Goal: Task Accomplishment & Management: Manage account settings

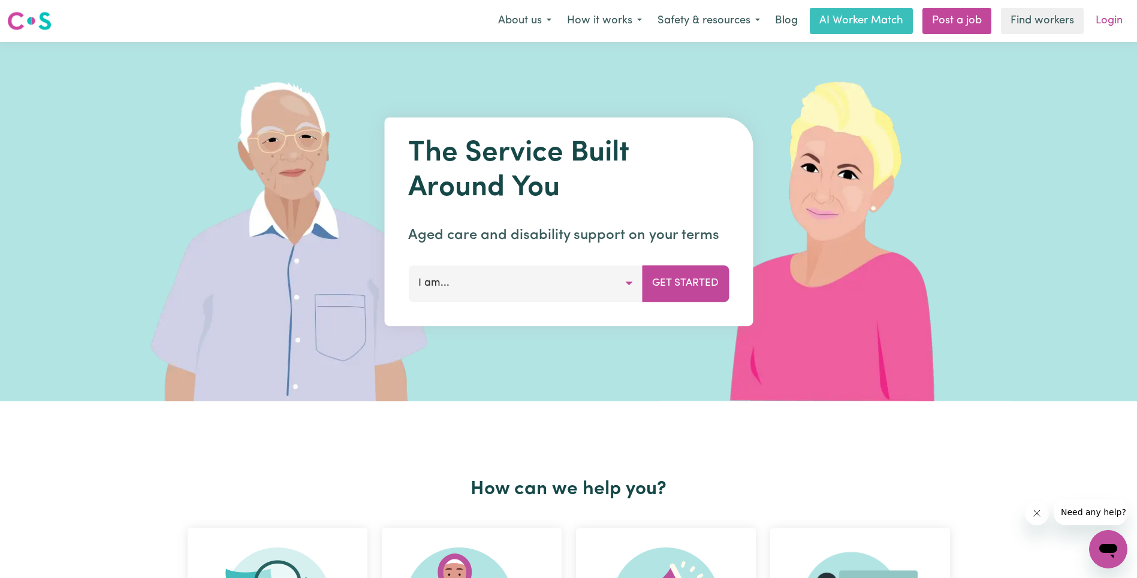
click at [1098, 23] on link "Login" at bounding box center [1108, 21] width 41 height 26
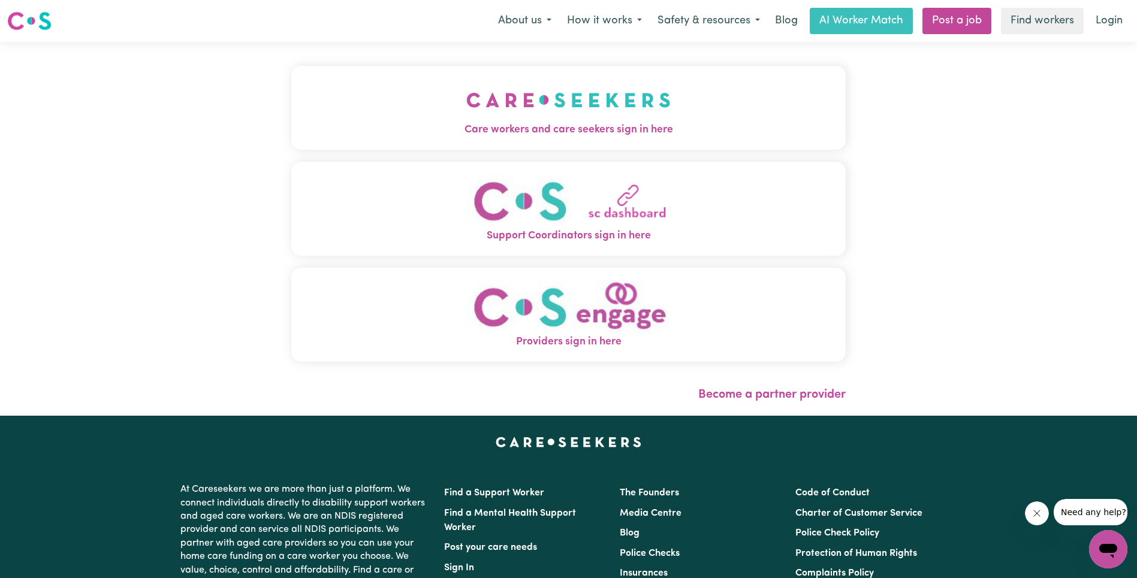
click at [291, 126] on button "Care workers and care seekers sign in here" at bounding box center [568, 108] width 554 height 84
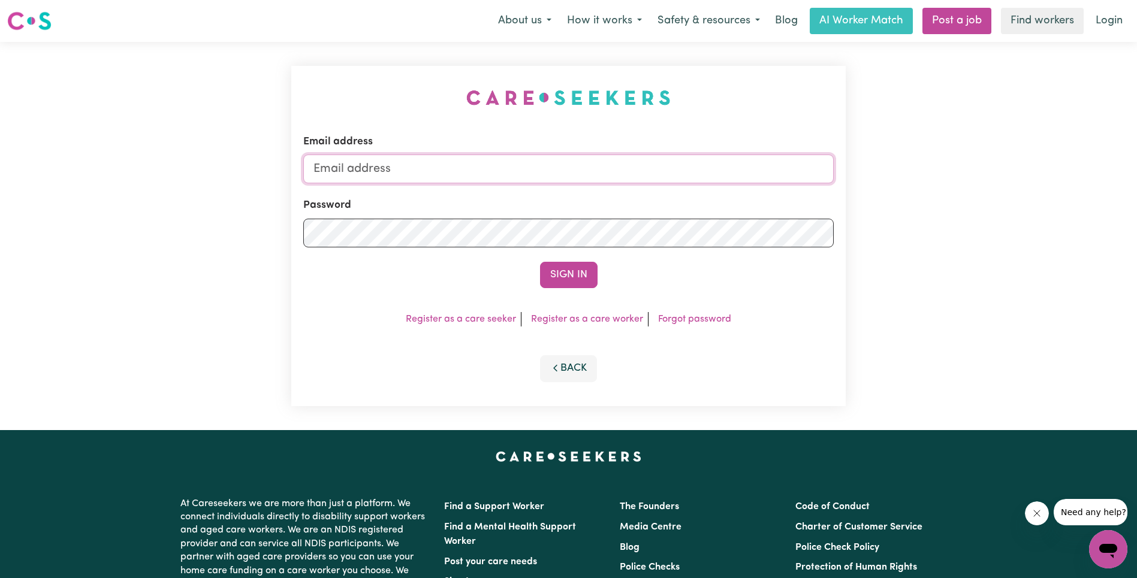
click at [507, 174] on input "Email address" at bounding box center [568, 169] width 530 height 29
click at [561, 278] on button "Sign In" at bounding box center [569, 275] width 58 height 26
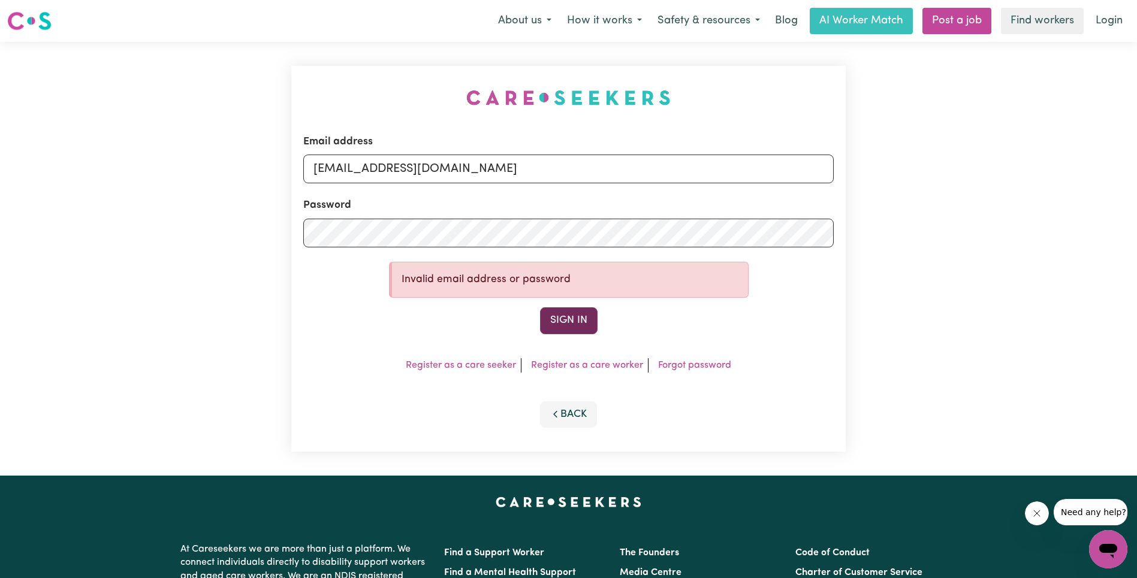
click at [585, 321] on button "Sign In" at bounding box center [569, 320] width 58 height 26
click at [511, 169] on input "[EMAIL_ADDRESS][DOMAIN_NAME]" at bounding box center [568, 169] width 530 height 29
click at [566, 313] on button "Sign In" at bounding box center [569, 320] width 58 height 26
drag, startPoint x: 573, startPoint y: 301, endPoint x: 571, endPoint y: 314, distance: 12.8
click at [573, 301] on form "Email address [EMAIL_ADDRESS][DOMAIN_NAME] Password Invalid email address or pa…" at bounding box center [568, 234] width 530 height 200
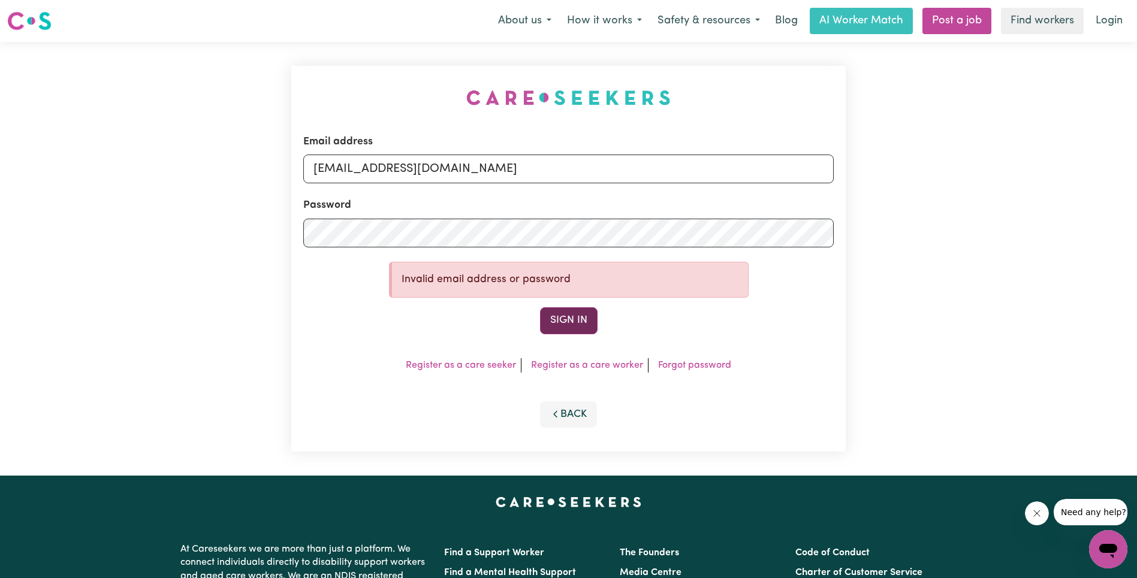
click at [571, 314] on button "Sign In" at bounding box center [569, 320] width 58 height 26
click at [611, 168] on input "[EMAIL_ADDRESS][DOMAIN_NAME]" at bounding box center [568, 169] width 530 height 29
click at [563, 309] on button "Sign In" at bounding box center [569, 320] width 58 height 26
click at [560, 317] on button "Sign In" at bounding box center [569, 320] width 58 height 26
click at [763, 303] on form "Email address [EMAIL_ADDRESS][DOMAIN_NAME] Password Invalid email address or pa…" at bounding box center [568, 234] width 530 height 200
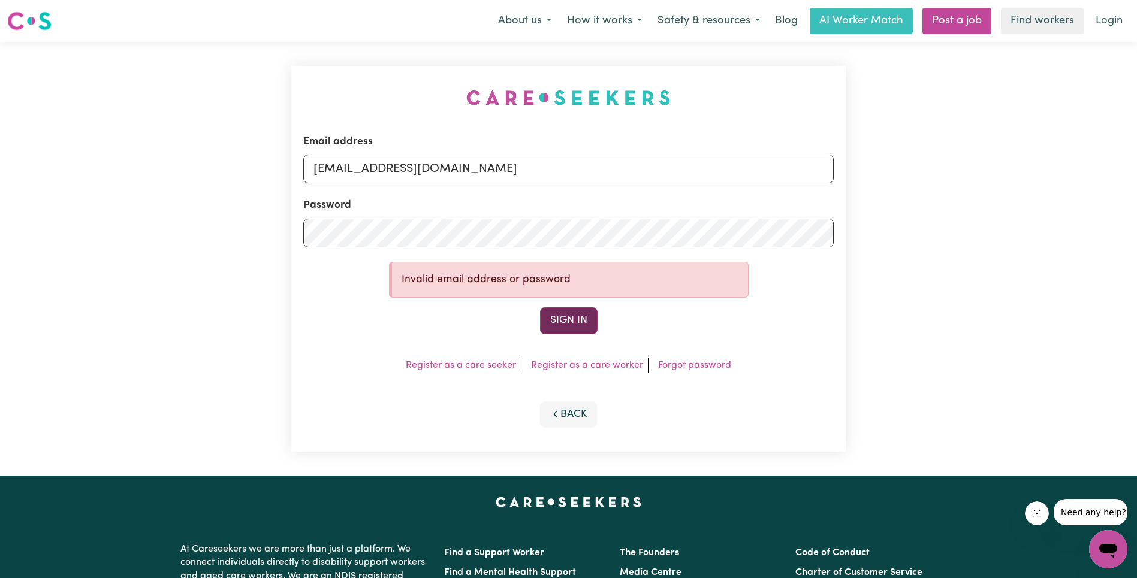
click at [583, 309] on button "Sign In" at bounding box center [569, 320] width 58 height 26
click at [584, 320] on button "Sign In" at bounding box center [569, 320] width 58 height 26
click at [623, 166] on input "[EMAIL_ADDRESS][DOMAIN_NAME]" at bounding box center [568, 169] width 530 height 29
click at [561, 319] on button "Sign In" at bounding box center [569, 320] width 58 height 26
click at [585, 322] on button "Sign In" at bounding box center [569, 320] width 58 height 26
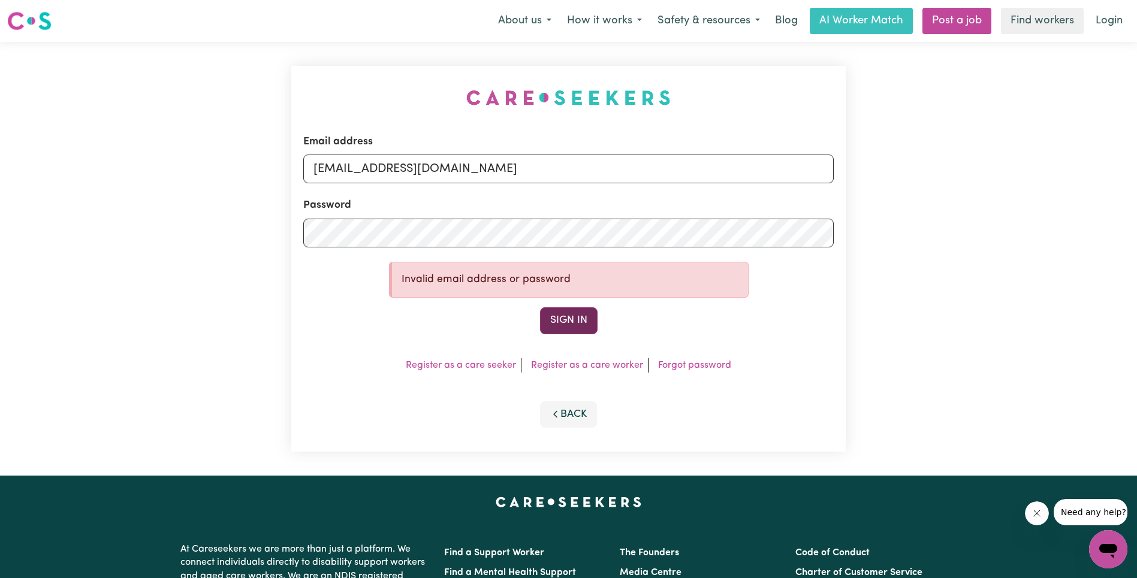
click at [562, 319] on button "Sign In" at bounding box center [569, 320] width 58 height 26
click at [563, 318] on button "Sign In" at bounding box center [569, 320] width 58 height 26
click at [566, 309] on button "Sign In" at bounding box center [569, 320] width 58 height 26
click at [574, 295] on div "Invalid email address or password" at bounding box center [569, 280] width 360 height 36
click at [589, 163] on input "[EMAIL_ADDRESS][DOMAIN_NAME]" at bounding box center [568, 169] width 530 height 29
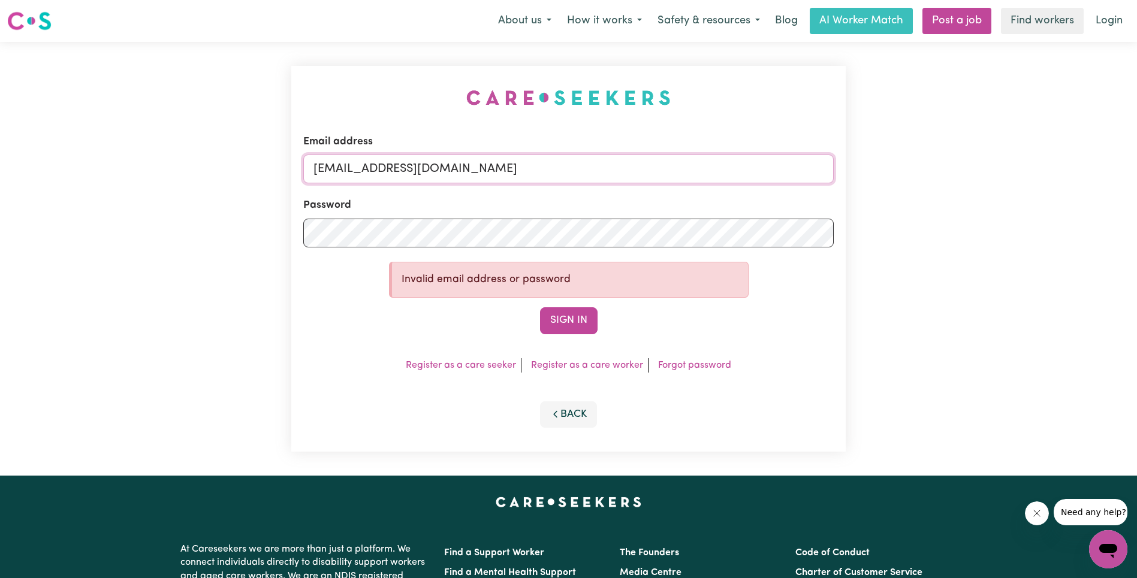
type input "[EMAIL_ADDRESS][DOMAIN_NAME]"
click at [563, 322] on button "Sign In" at bounding box center [569, 320] width 58 height 26
click at [825, 267] on form "Email address [EMAIL_ADDRESS][DOMAIN_NAME] Password Invalid email address or pa…" at bounding box center [568, 234] width 530 height 200
click at [572, 312] on button "Sign In" at bounding box center [569, 320] width 58 height 26
click at [559, 328] on button "Sign In" at bounding box center [569, 320] width 58 height 26
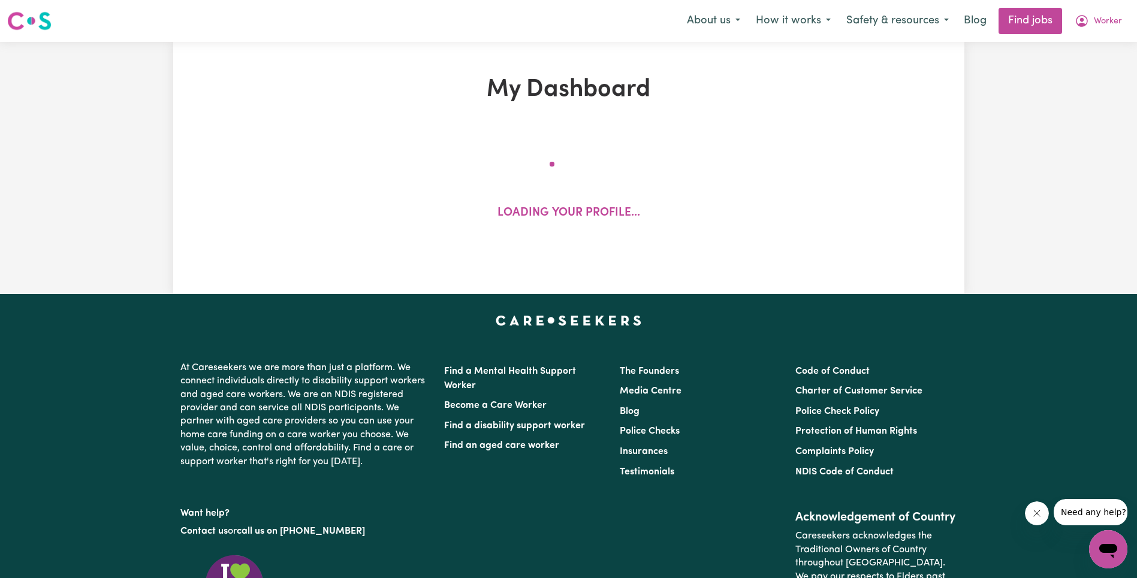
drag, startPoint x: 1036, startPoint y: 518, endPoint x: 1041, endPoint y: 505, distance: 14.6
click at [1036, 518] on button "Close message from company" at bounding box center [1036, 514] width 24 height 24
click at [1122, 24] on button "Worker" at bounding box center [1098, 20] width 63 height 25
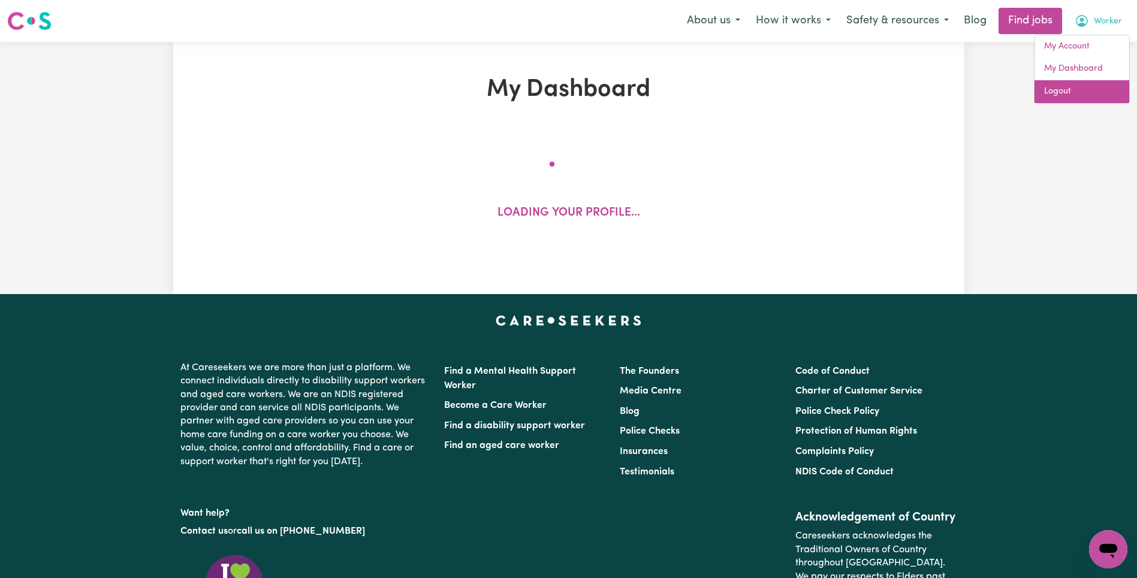
click at [1107, 87] on link "Logout" at bounding box center [1081, 91] width 95 height 23
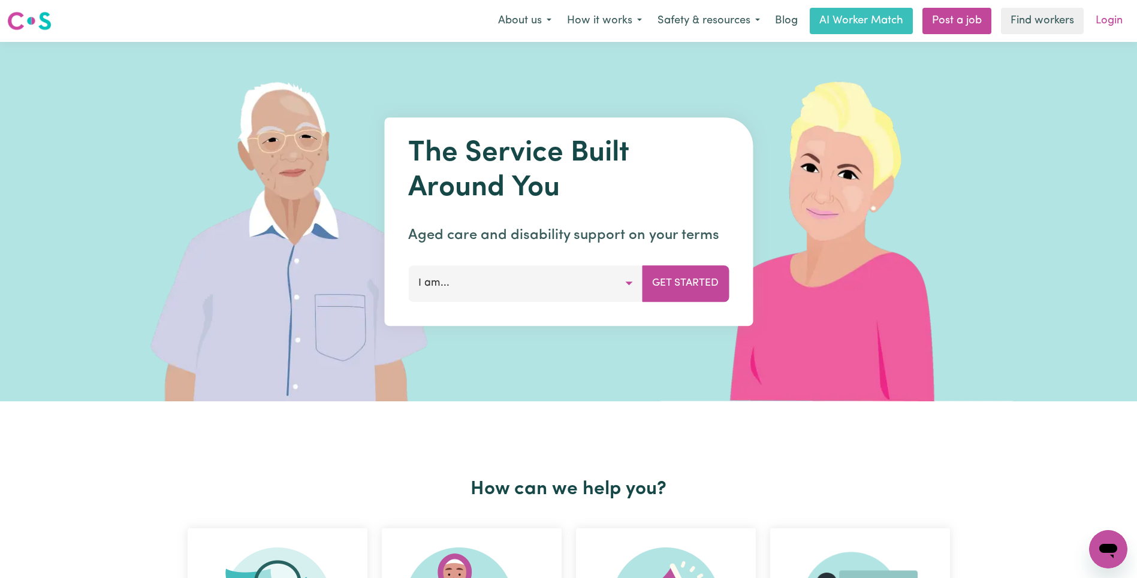
click at [1107, 11] on link "Login" at bounding box center [1108, 21] width 41 height 26
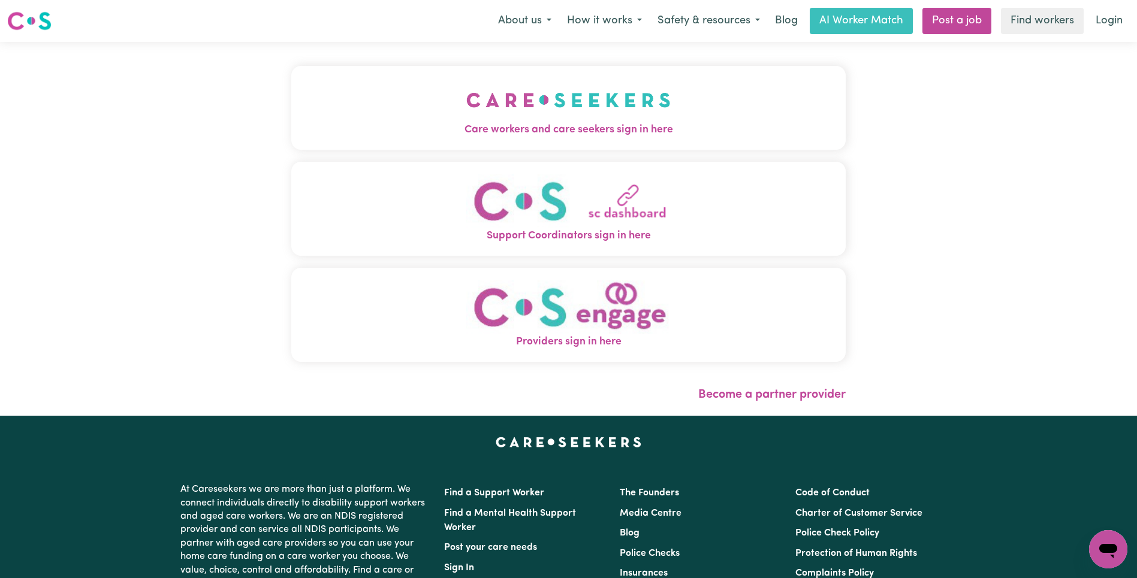
click at [466, 116] on img "Care workers and care seekers sign in here" at bounding box center [568, 100] width 204 height 44
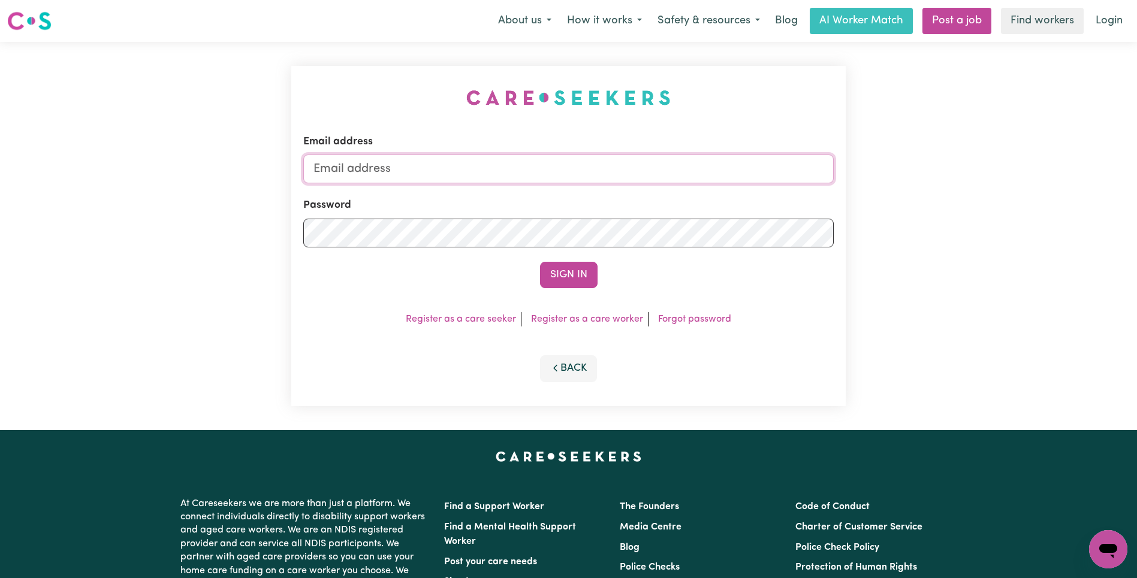
click at [575, 172] on input "Email address" at bounding box center [568, 169] width 530 height 29
type input "[EMAIL_ADDRESS][DOMAIN_NAME]"
click at [564, 277] on button "Sign In" at bounding box center [569, 275] width 58 height 26
